Goal: Find specific page/section: Find specific page/section

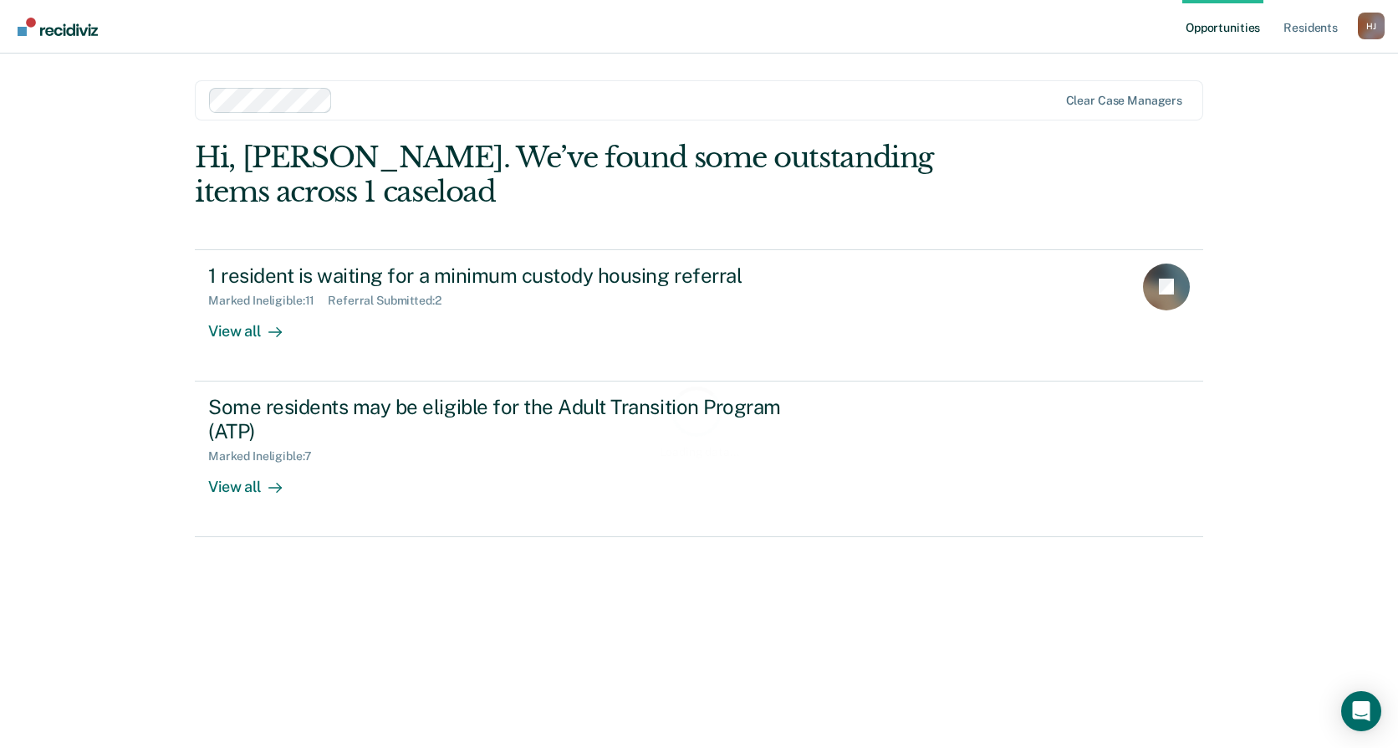
click at [328, 289] on div "Loading data..." at bounding box center [699, 421] width 1009 height 560
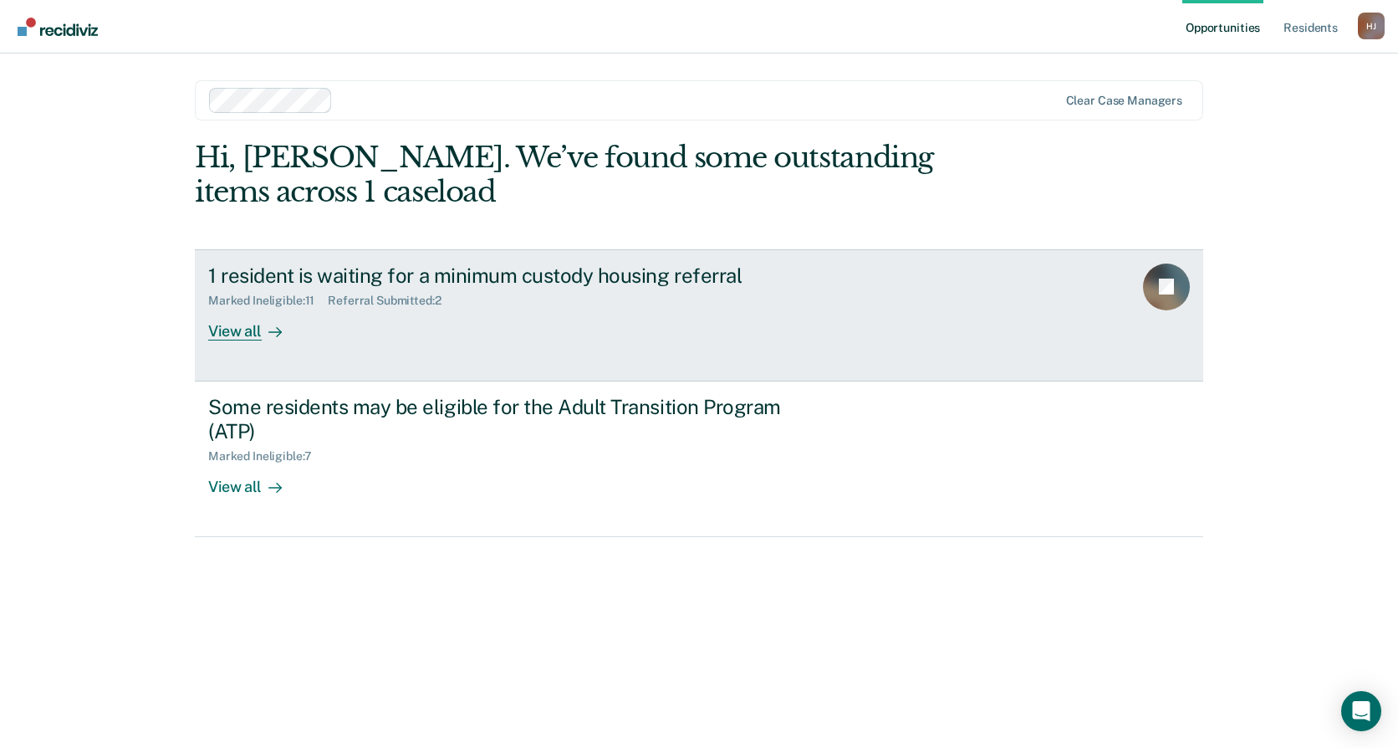
click at [328, 289] on div "Marked Ineligible : 11 Referral Submitted : 2" at bounding box center [501, 297] width 587 height 21
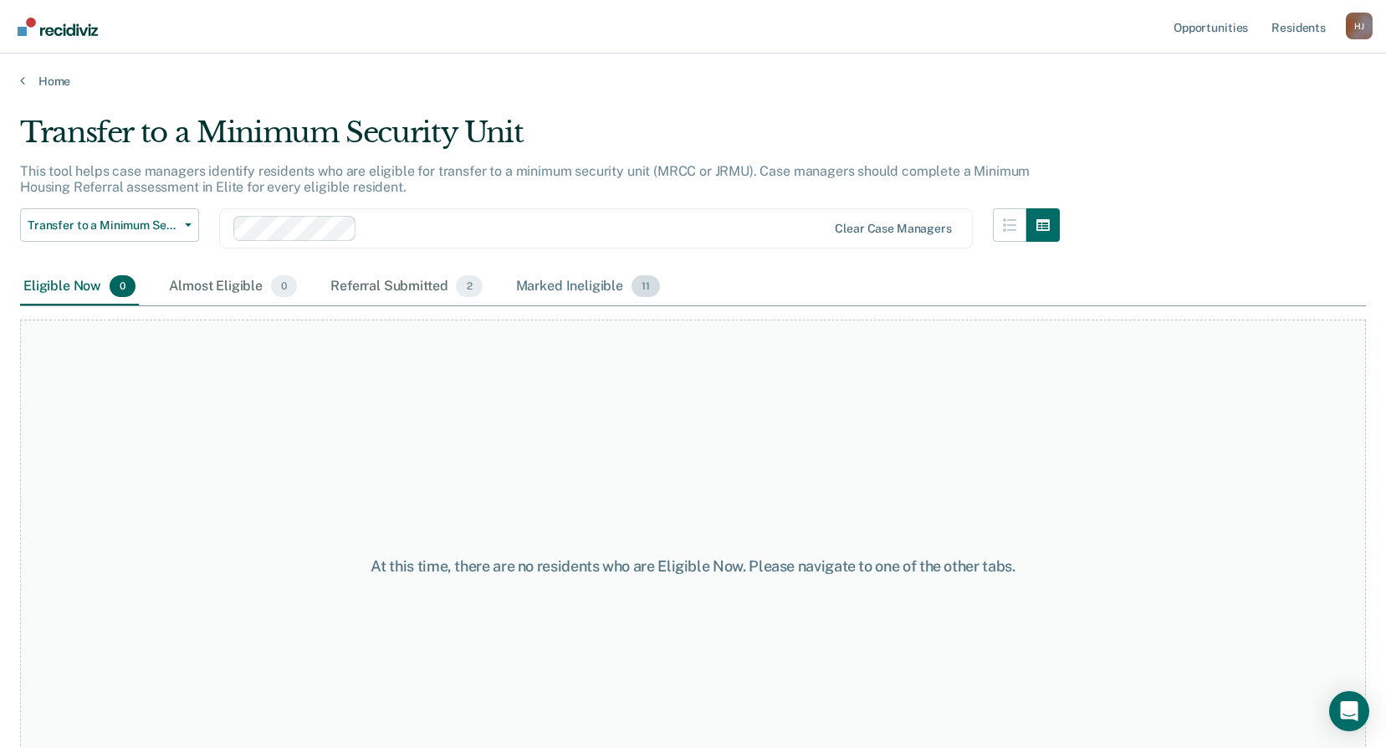
click at [584, 285] on div "Marked Ineligible 11" at bounding box center [588, 286] width 151 height 37
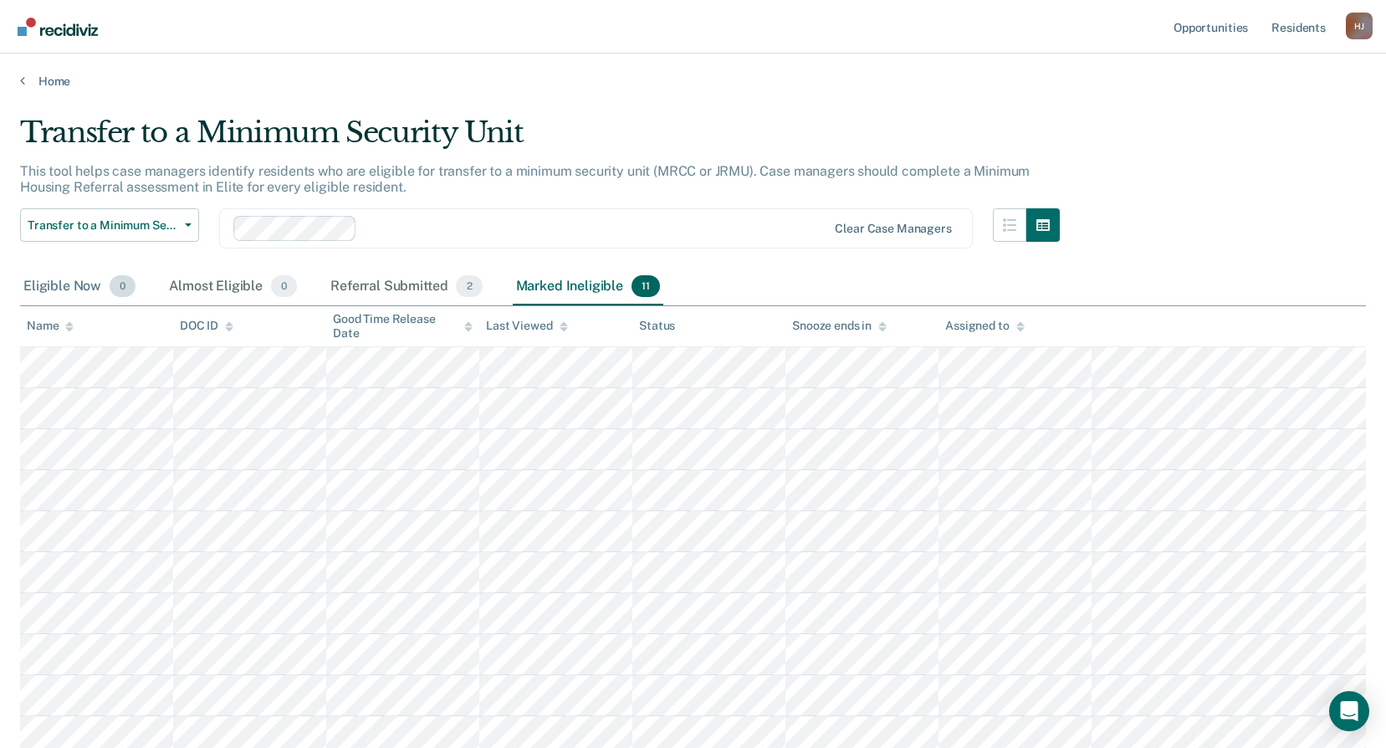
click at [97, 292] on div "Eligible Now 0" at bounding box center [79, 286] width 119 height 37
